Goal: Task Accomplishment & Management: Use online tool/utility

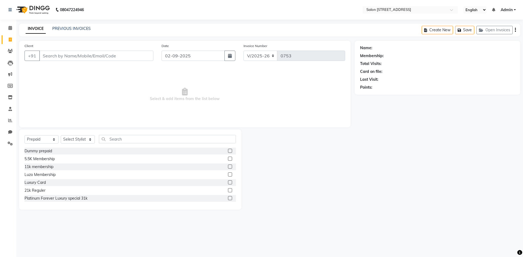
select select "7707"
select select "P"
click at [77, 30] on link "PREVIOUS INVOICES" at bounding box center [71, 28] width 38 height 5
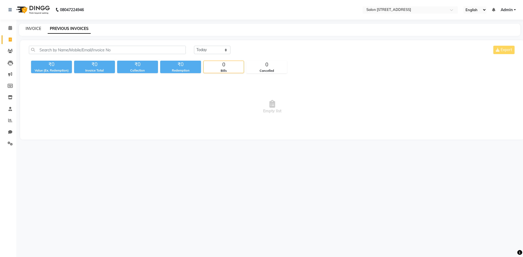
click at [32, 28] on link "INVOICE" at bounding box center [34, 28] width 16 height 5
select select "service"
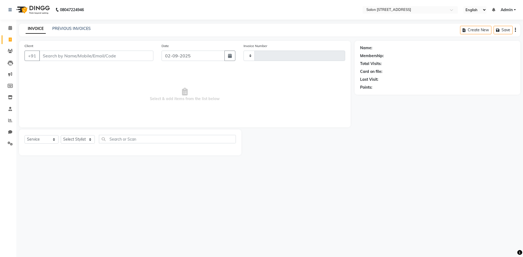
type input "0753"
select select "7707"
select select "P"
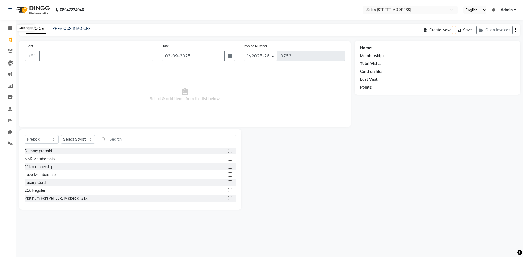
click at [10, 28] on icon at bounding box center [10, 28] width 4 height 4
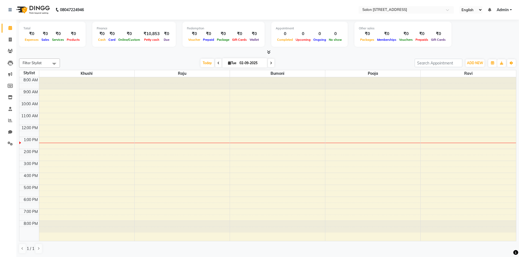
click at [270, 65] on icon at bounding box center [271, 63] width 2 height 3
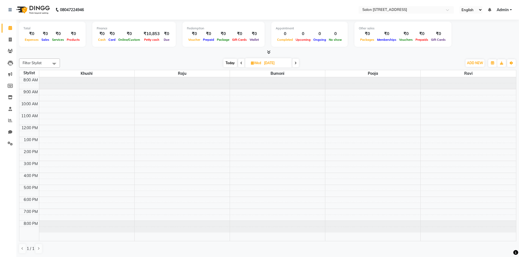
click at [297, 63] on icon at bounding box center [295, 63] width 2 height 3
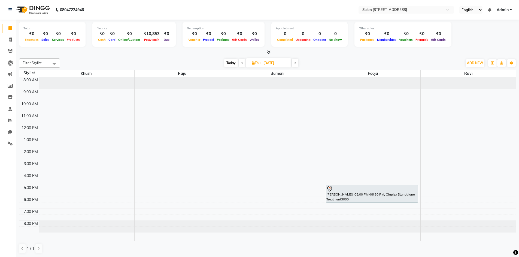
click at [241, 63] on icon at bounding box center [242, 63] width 2 height 3
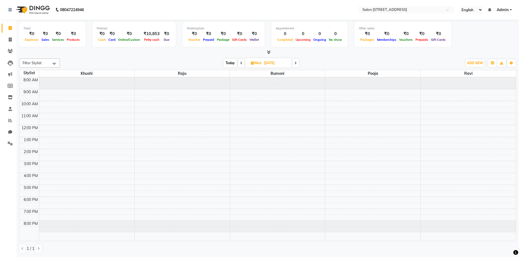
click at [241, 63] on icon at bounding box center [241, 63] width 2 height 3
type input "02-09-2025"
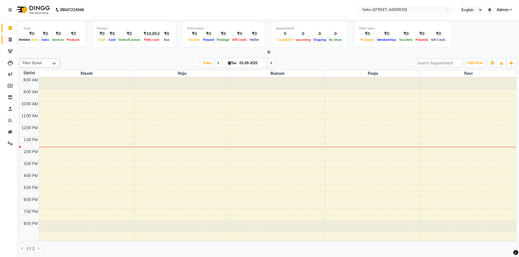
click at [10, 39] on icon at bounding box center [10, 40] width 3 height 4
select select "service"
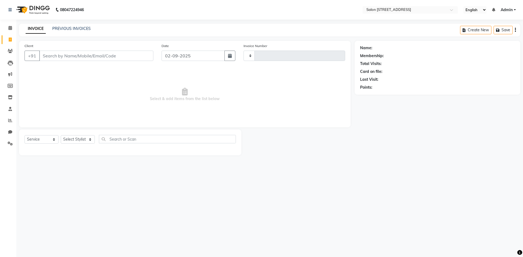
type input "0753"
select select "7707"
select select "P"
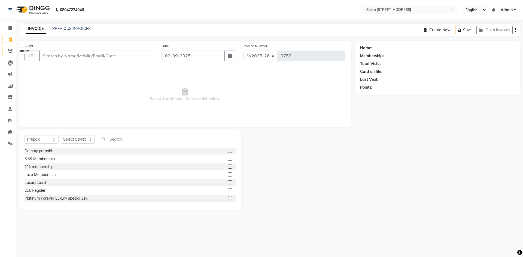
click at [8, 50] on icon at bounding box center [10, 51] width 5 height 4
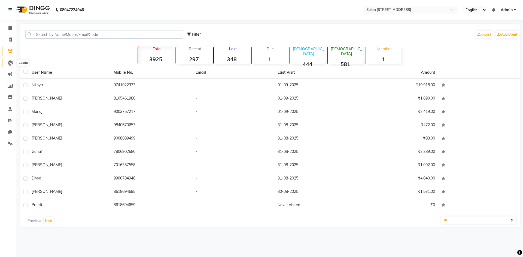
click at [11, 63] on icon at bounding box center [10, 62] width 5 height 5
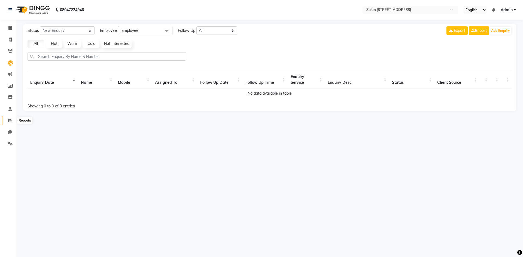
click at [8, 120] on icon at bounding box center [10, 120] width 4 height 4
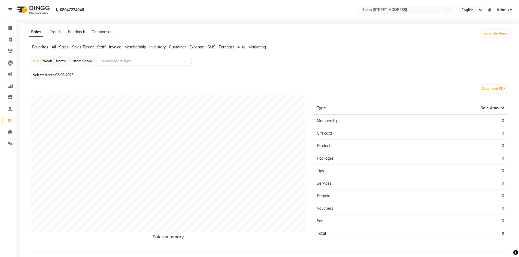
click at [66, 46] on span "Sales" at bounding box center [64, 47] width 10 height 5
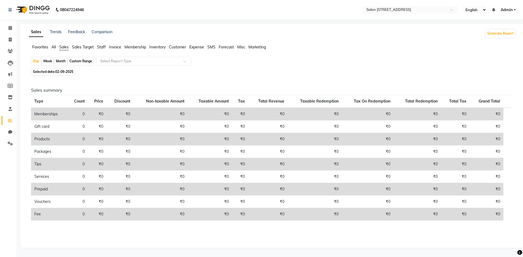
click at [102, 47] on span "Staff" at bounding box center [101, 47] width 9 height 5
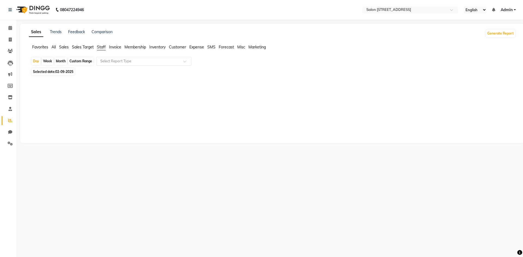
click at [116, 60] on input "text" at bounding box center [138, 61] width 78 height 5
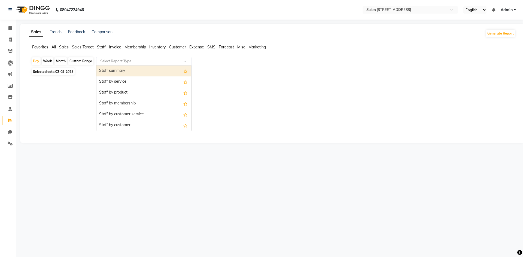
click at [116, 70] on div "Staff summary" at bounding box center [143, 71] width 95 height 11
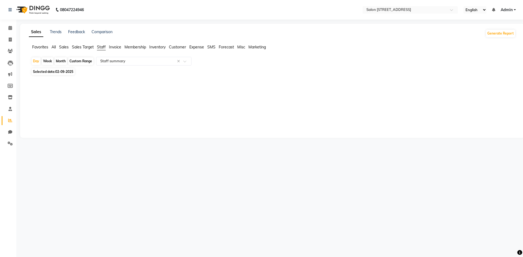
click at [50, 71] on span "Selected date: [DATE]" at bounding box center [53, 71] width 43 height 7
select select "9"
select select "2025"
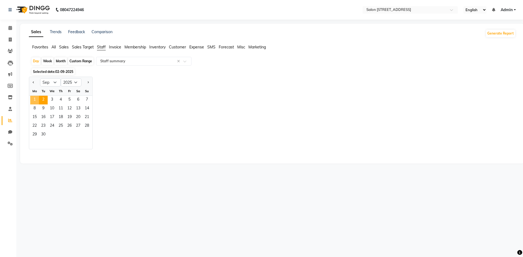
click at [38, 98] on span "1" at bounding box center [34, 100] width 9 height 9
select select "full_report"
select select "csv"
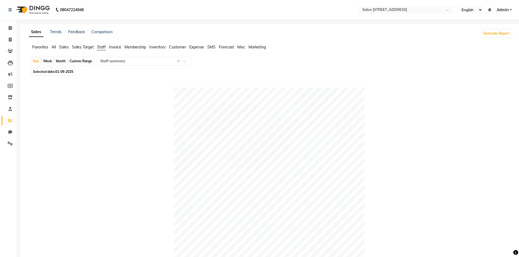
click at [60, 73] on span "01-09-2025" at bounding box center [64, 72] width 18 height 4
select select "9"
select select "2025"
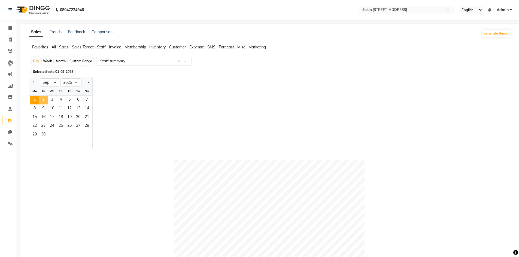
click at [42, 98] on span "2" at bounding box center [43, 100] width 9 height 9
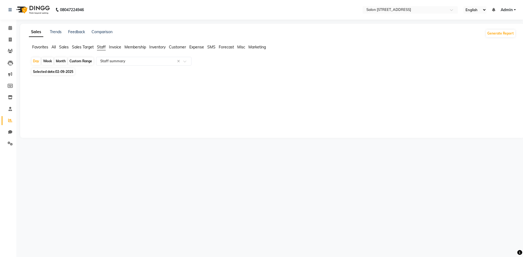
click at [69, 71] on span "02-09-2025" at bounding box center [64, 72] width 18 height 4
select select "9"
select select "2025"
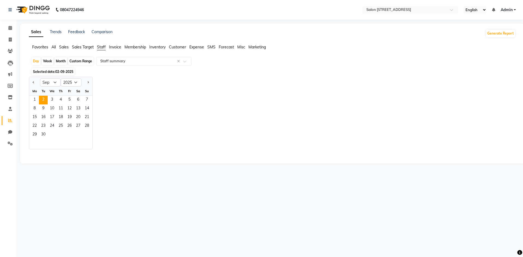
click at [47, 60] on div "Week" at bounding box center [48, 61] width 12 height 8
select select "9"
select select "2025"
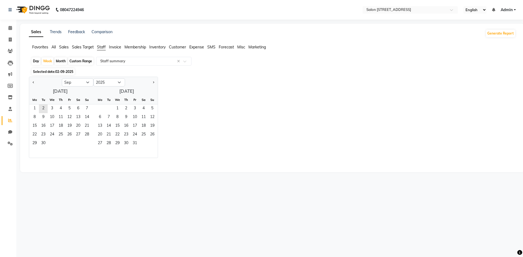
click at [63, 72] on span "02-09-2025" at bounding box center [64, 72] width 18 height 4
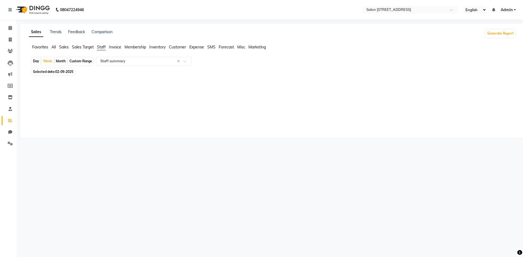
click at [63, 71] on span "02-09-2025" at bounding box center [64, 72] width 18 height 4
select select "9"
select select "2025"
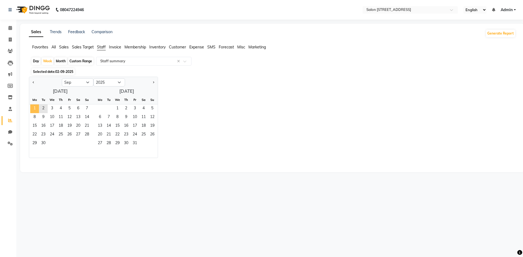
click at [35, 107] on span "1" at bounding box center [34, 109] width 9 height 9
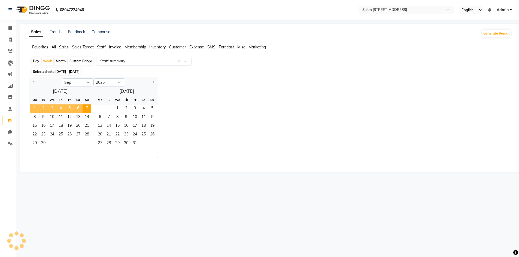
select select "full_report"
select select "csv"
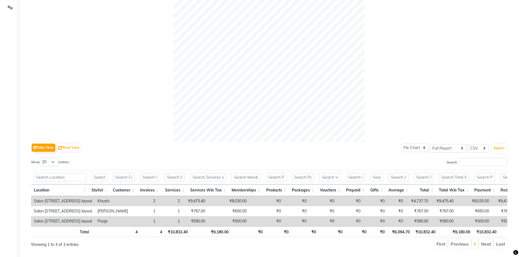
scroll to position [155, 0]
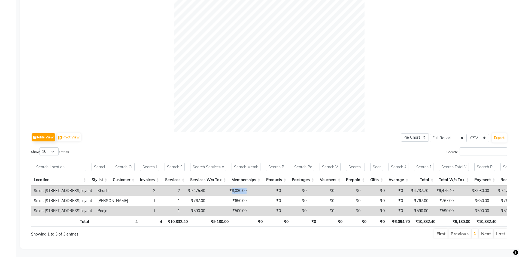
drag, startPoint x: 212, startPoint y: 183, endPoint x: 234, endPoint y: 184, distance: 21.6
click at [234, 186] on tr "Salon 82, 7th Sector, Hsr layout Khushi 2 2 ₹9,475.40 ₹8,030.00 ₹0 ₹0 ₹0 ₹0 ₹0 …" at bounding box center [326, 191] width 591 height 10
copy td "8,030.00"
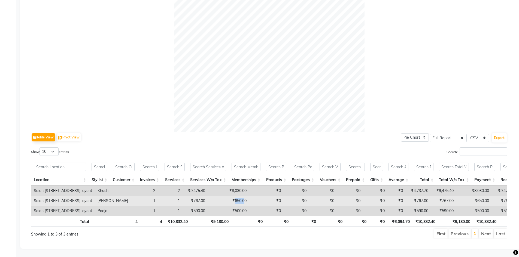
drag, startPoint x: 216, startPoint y: 193, endPoint x: 227, endPoint y: 194, distance: 11.5
click at [227, 196] on td "₹650.00" at bounding box center [228, 201] width 41 height 10
click at [249, 196] on td "₹0" at bounding box center [266, 201] width 34 height 10
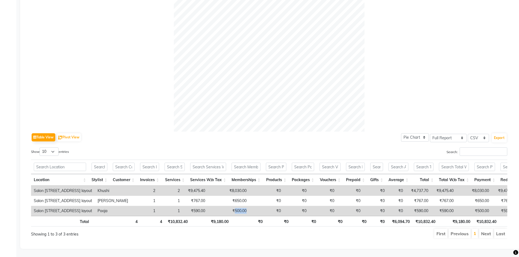
drag, startPoint x: 216, startPoint y: 203, endPoint x: 238, endPoint y: 200, distance: 21.9
click at [238, 206] on tr "Salon 82, 7th Sector, Hsr layout Pooja 1 1 ₹590.00 ₹500.00 ₹0 ₹0 ₹0 ₹0 ₹0 ₹0 ₹5…" at bounding box center [326, 211] width 591 height 10
copy td "500.00"
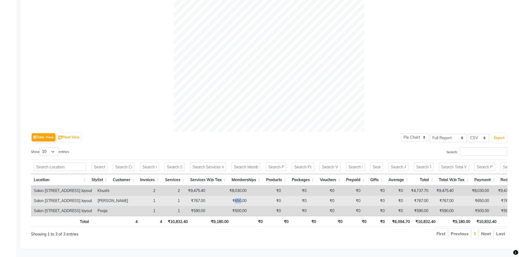
drag, startPoint x: 215, startPoint y: 192, endPoint x: 223, endPoint y: 191, distance: 7.7
click at [223, 196] on td "₹650.00" at bounding box center [228, 201] width 41 height 10
copy td "650"
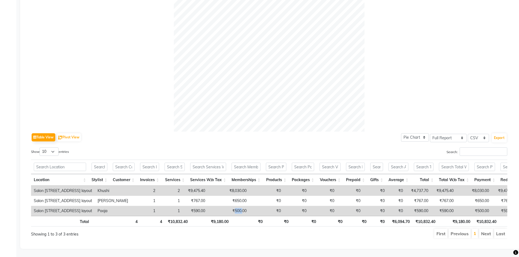
drag, startPoint x: 217, startPoint y: 203, endPoint x: 224, endPoint y: 202, distance: 7.7
click at [224, 206] on td "₹500.00" at bounding box center [228, 211] width 41 height 10
click at [237, 216] on th "₹0" at bounding box center [248, 221] width 34 height 11
drag, startPoint x: 217, startPoint y: 203, endPoint x: 230, endPoint y: 202, distance: 13.6
click at [230, 206] on td "₹500.00" at bounding box center [228, 211] width 41 height 10
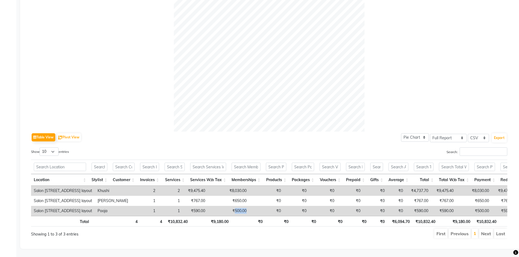
copy td "500.00"
click at [273, 229] on ul "First Previous 1 Next Last" at bounding box center [370, 234] width 274 height 10
click at [294, 132] on div "Table View Pivot View Pie Chart Bar Chart Select Full Report Filtered Report Se…" at bounding box center [269, 137] width 476 height 11
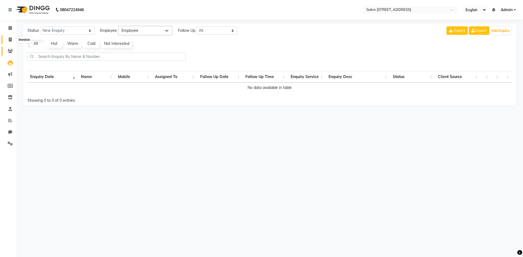
drag, startPoint x: 11, startPoint y: 40, endPoint x: 5, endPoint y: 54, distance: 15.4
click at [11, 40] on icon at bounding box center [10, 40] width 3 height 4
select select "service"
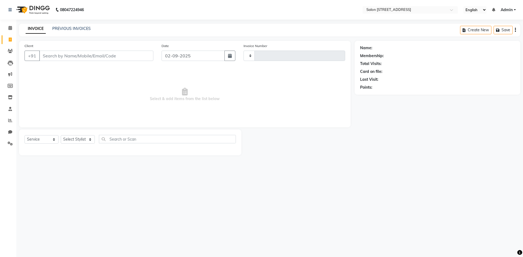
type input "0753"
select select "7707"
select select "P"
